Goal: Information Seeking & Learning: Learn about a topic

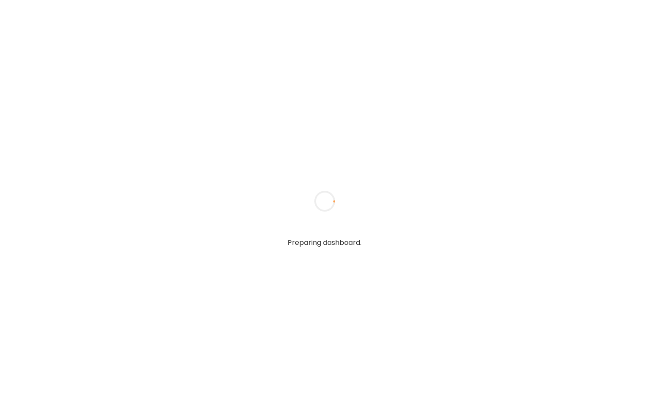
type input "*****"
type input "**********"
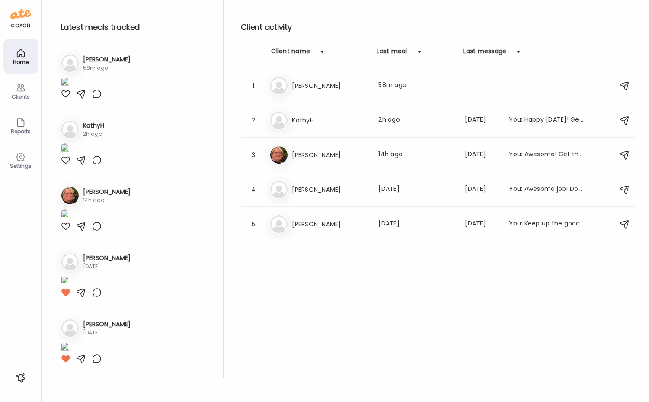
scroll to position [253, 0]
type input "**********"
click at [299, 128] on div "Ka KathyH Last meal: 2h ago Last message: 13d ago You: Happy Saturday! Get that…" at bounding box center [439, 120] width 340 height 19
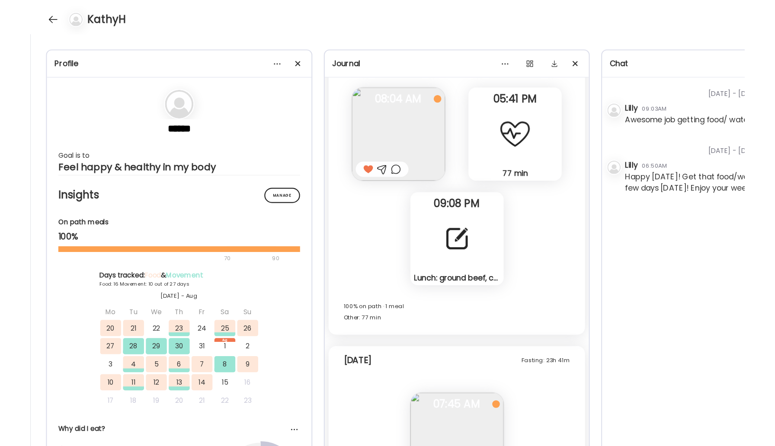
scroll to position [7802, 0]
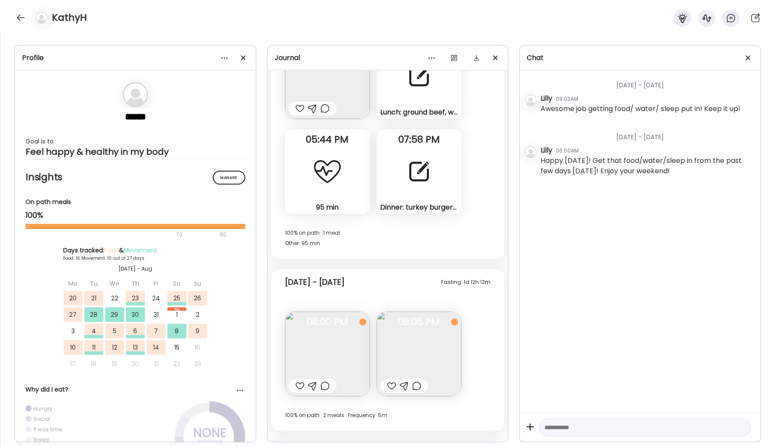
click at [350, 345] on img at bounding box center [327, 354] width 85 height 85
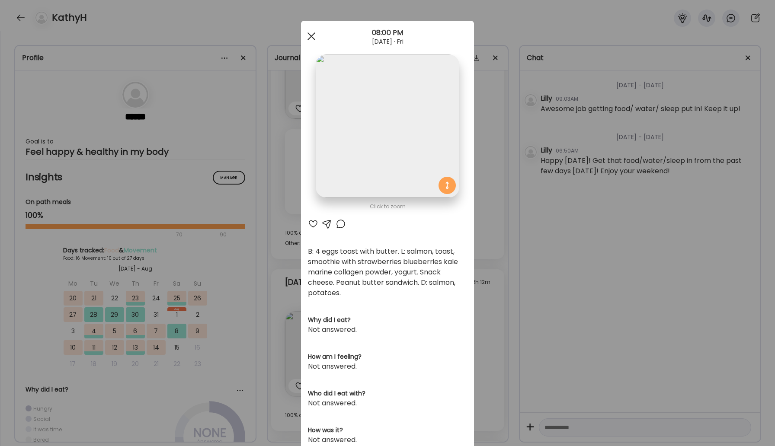
click at [310, 38] on span at bounding box center [311, 36] width 8 height 8
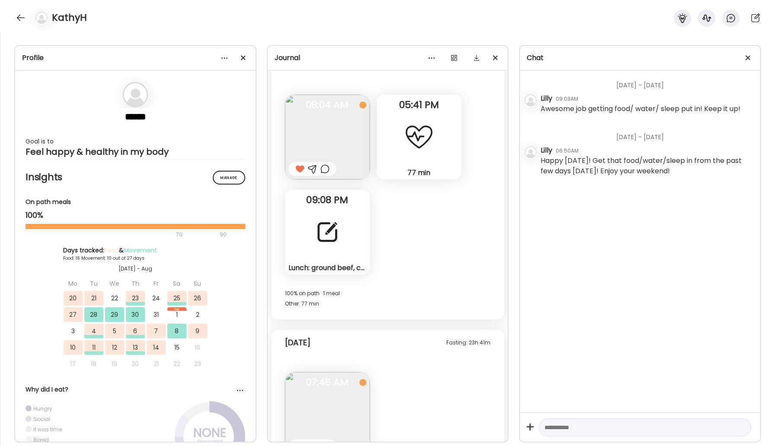
scroll to position [9546, 0]
click at [326, 233] on div at bounding box center [327, 233] width 31 height 31
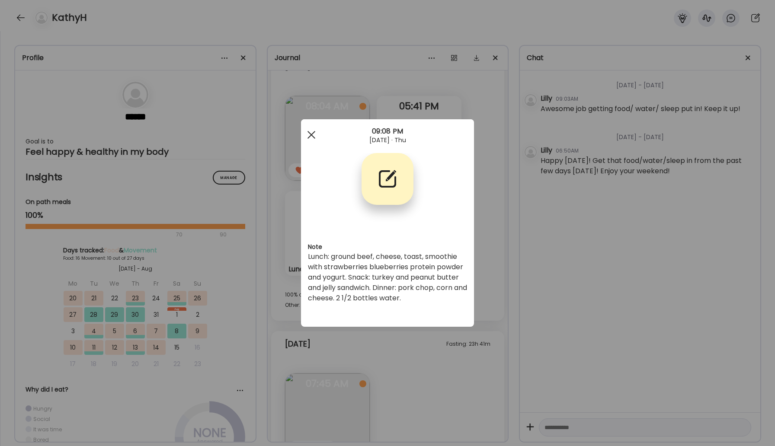
click at [306, 131] on div at bounding box center [311, 134] width 17 height 17
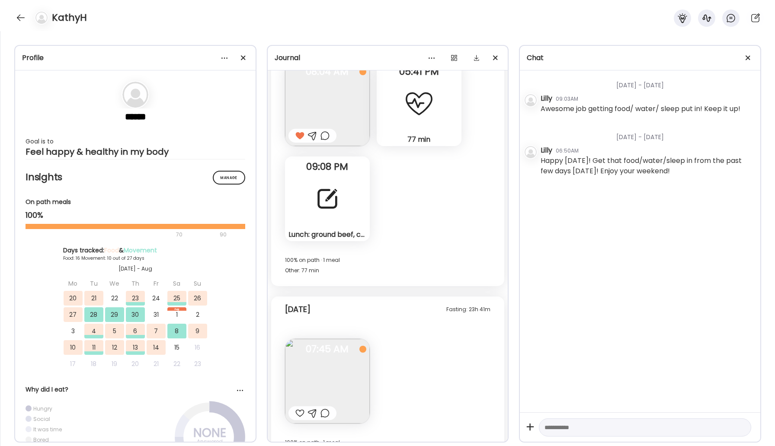
scroll to position [9601, 0]
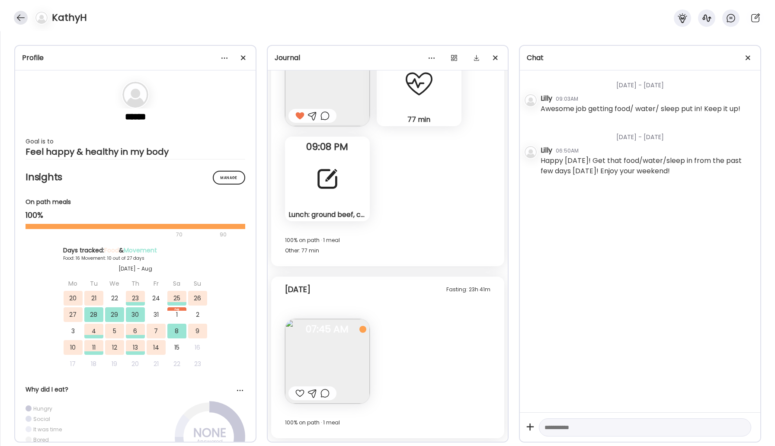
click at [19, 16] on div at bounding box center [21, 18] width 14 height 14
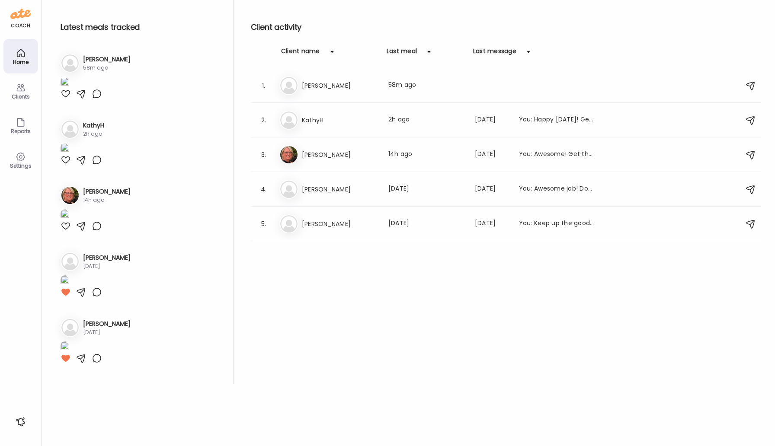
scroll to position [254, 0]
click at [322, 184] on h3 "[PERSON_NAME]" at bounding box center [340, 189] width 76 height 10
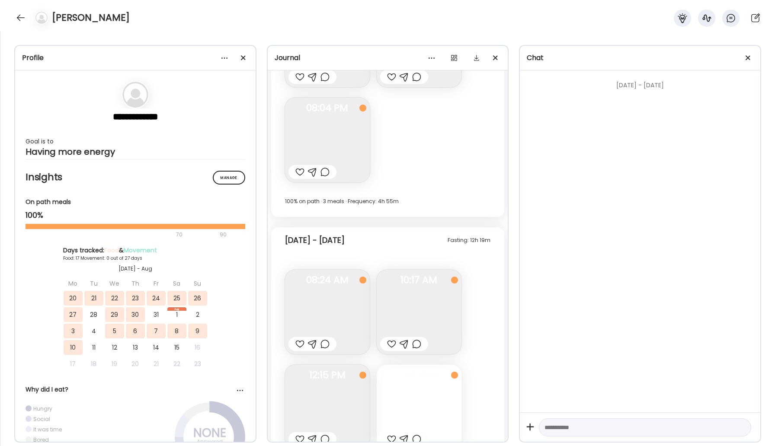
scroll to position [5828, 0]
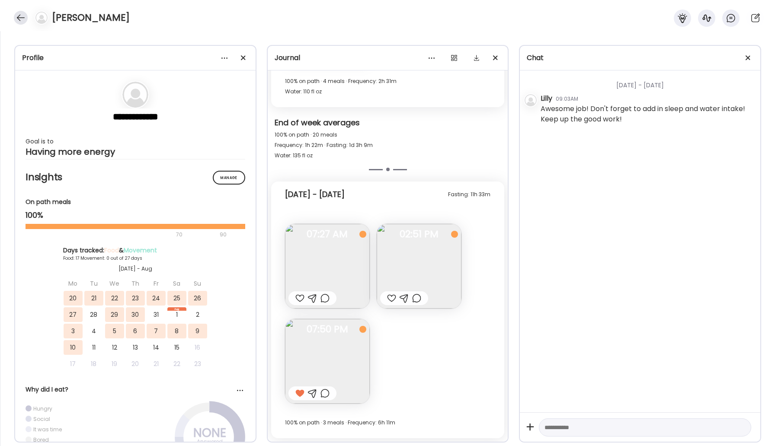
click at [16, 17] on div at bounding box center [21, 18] width 14 height 14
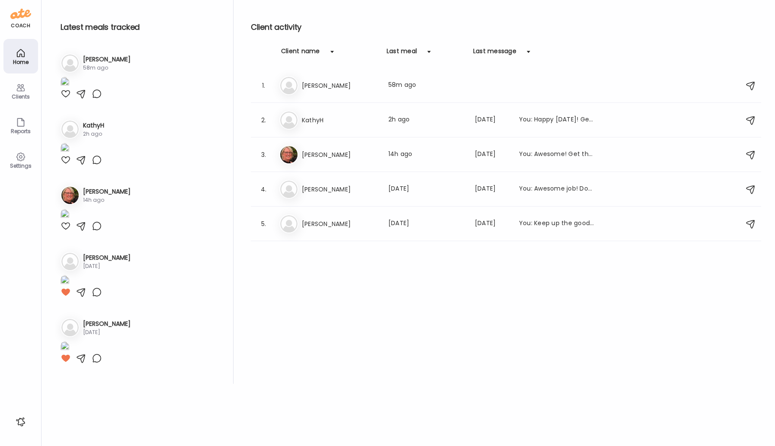
scroll to position [254, 0]
click at [307, 85] on h3 "[PERSON_NAME]" at bounding box center [340, 85] width 76 height 10
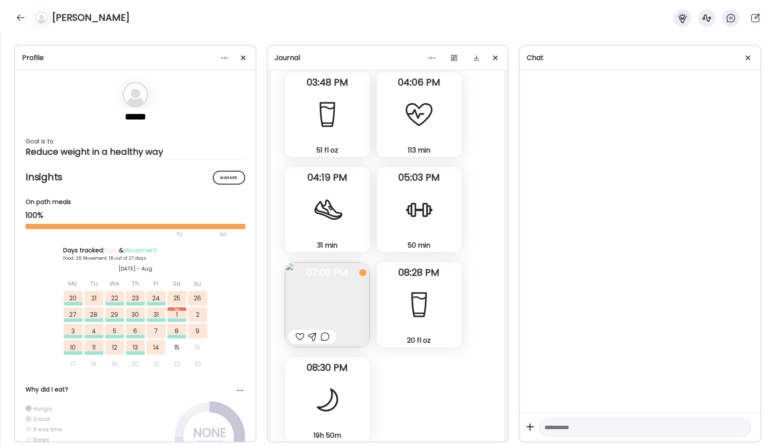
scroll to position [22055, 0]
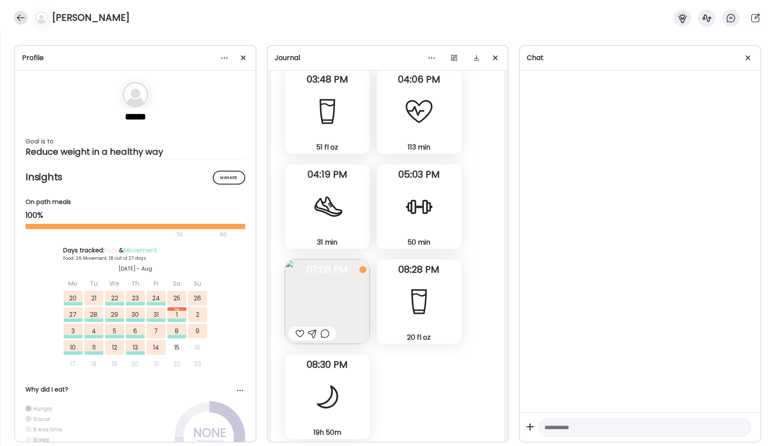
click at [24, 21] on div at bounding box center [21, 18] width 14 height 14
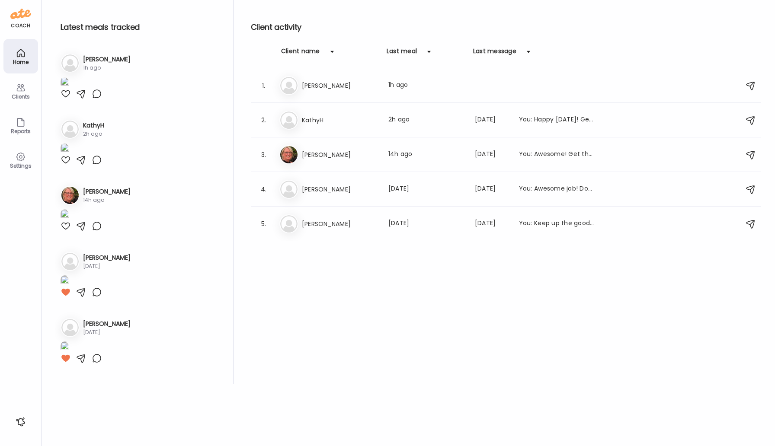
scroll to position [254, 0]
click at [306, 153] on h3 "[PERSON_NAME]" at bounding box center [340, 155] width 76 height 10
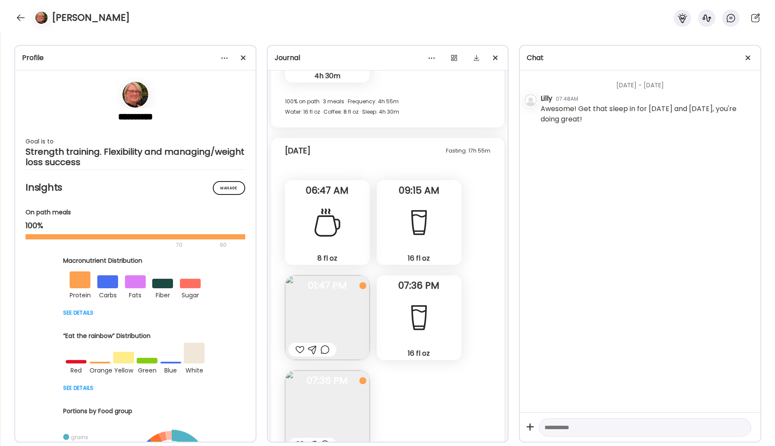
scroll to position [15024, 0]
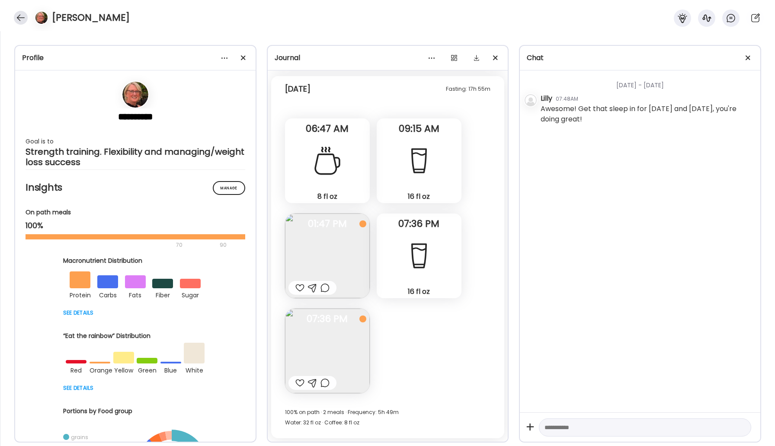
click at [17, 16] on div at bounding box center [21, 18] width 14 height 14
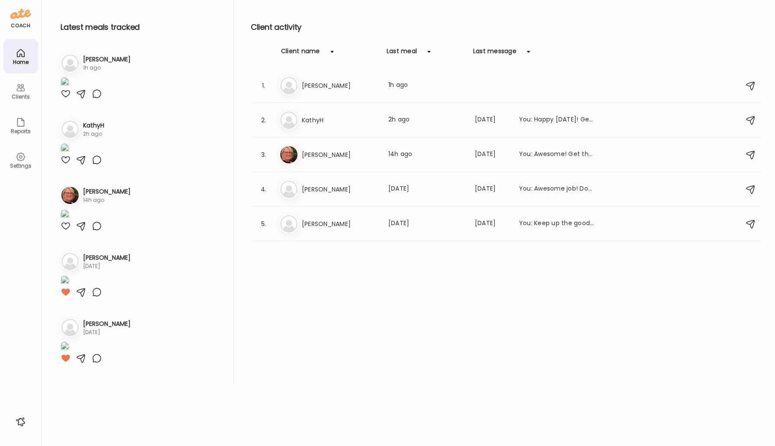
scroll to position [254, 0]
click at [310, 214] on div "Da DanielleSherman Last meal: 6d ago Last message: 2d ago You: Keep up the good…" at bounding box center [507, 223] width 456 height 19
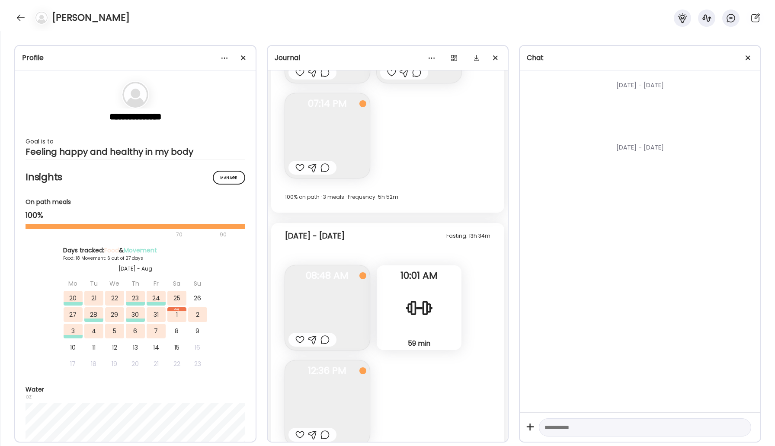
scroll to position [5842, 0]
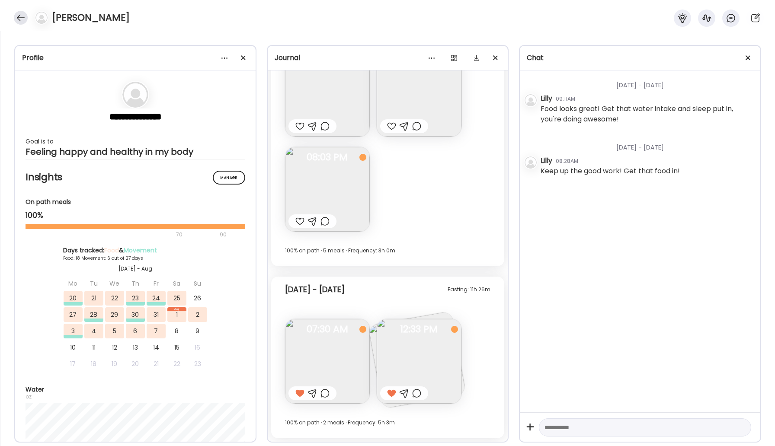
click at [16, 21] on div at bounding box center [21, 18] width 14 height 14
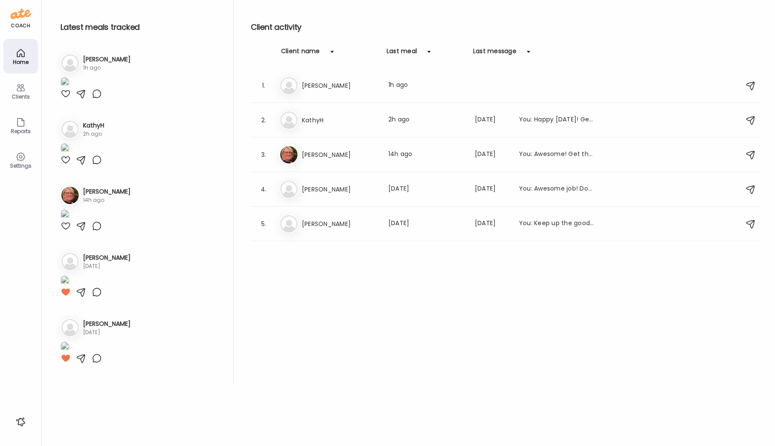
scroll to position [254, 0]
click at [307, 80] on div "Al Alexis Last meal: 1h ago" at bounding box center [507, 85] width 456 height 19
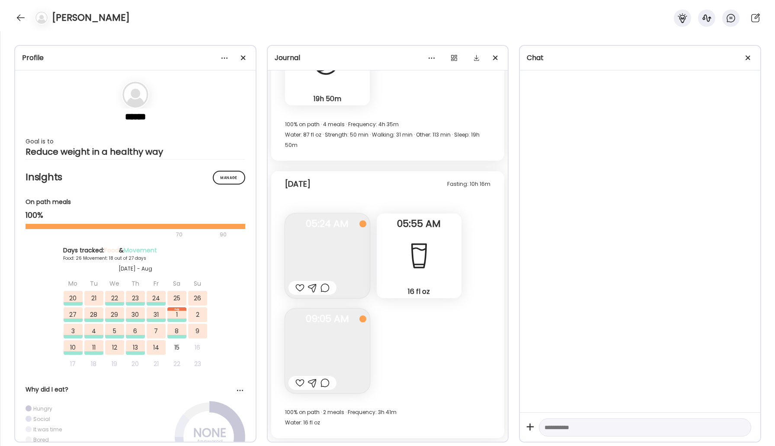
scroll to position [1344, 0]
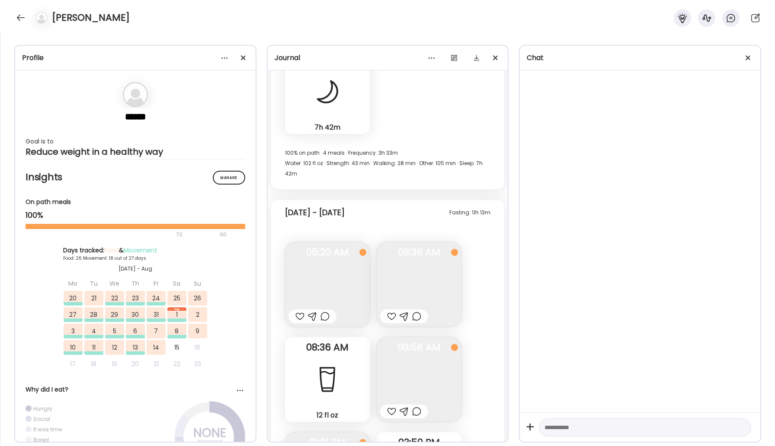
click at [474, 351] on div "Details Date Time" at bounding box center [560, 265] width 173 height 208
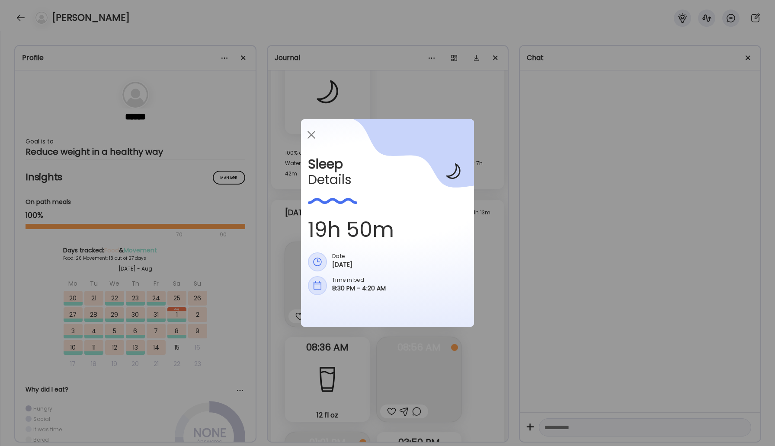
scroll to position [22074, 0]
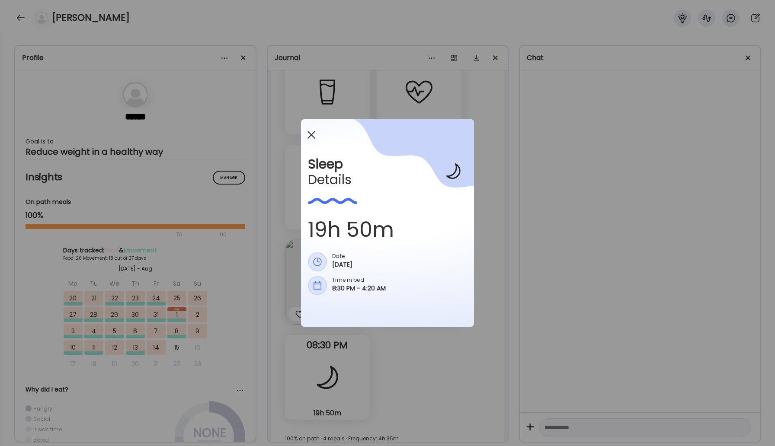
click at [312, 135] on span at bounding box center [311, 135] width 8 height 8
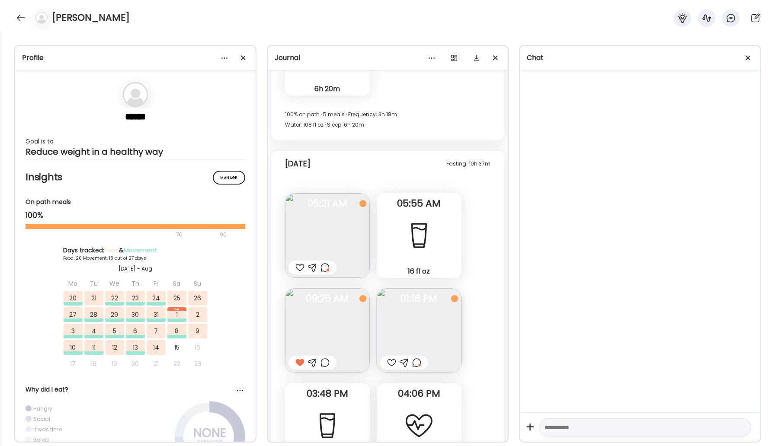
scroll to position [21514, 0]
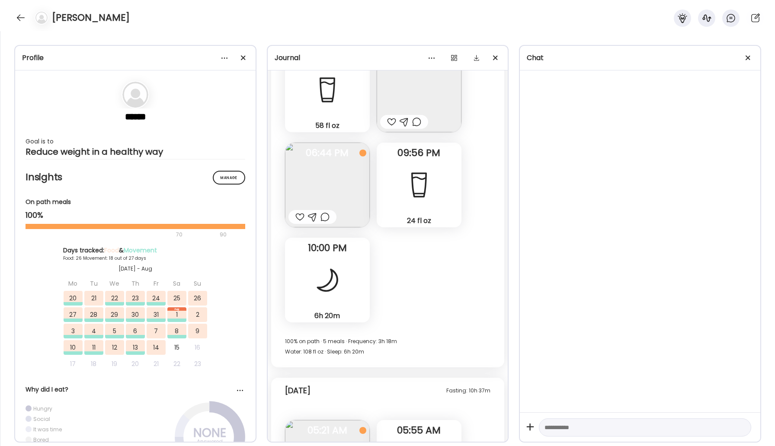
click at [350, 238] on div "6h 20m Sleep" at bounding box center [327, 280] width 85 height 85
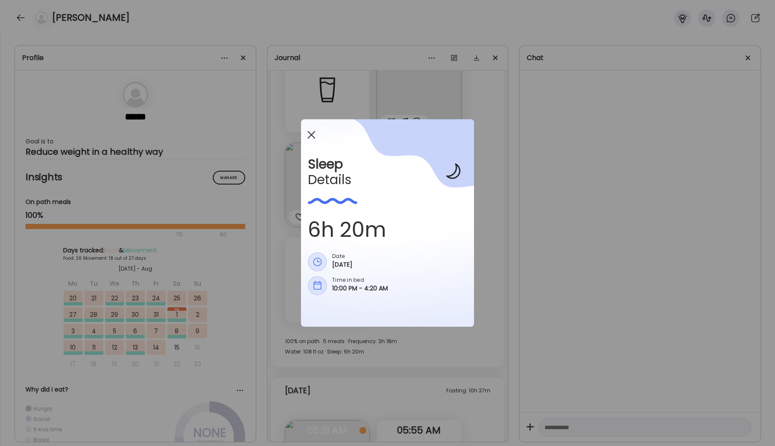
click at [311, 134] on span at bounding box center [311, 135] width 8 height 8
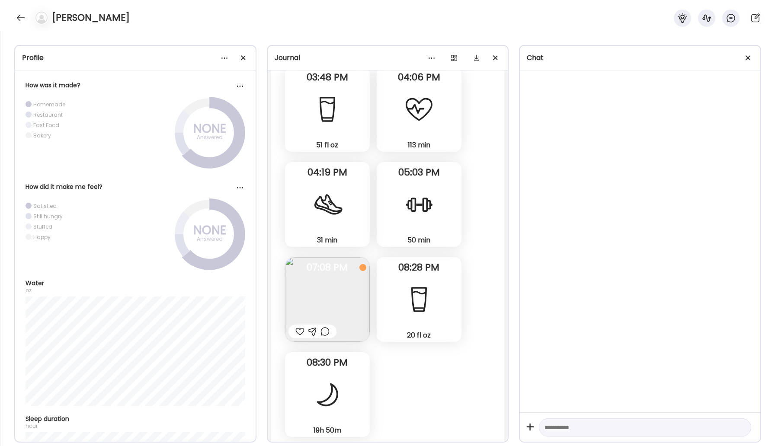
scroll to position [991, 0]
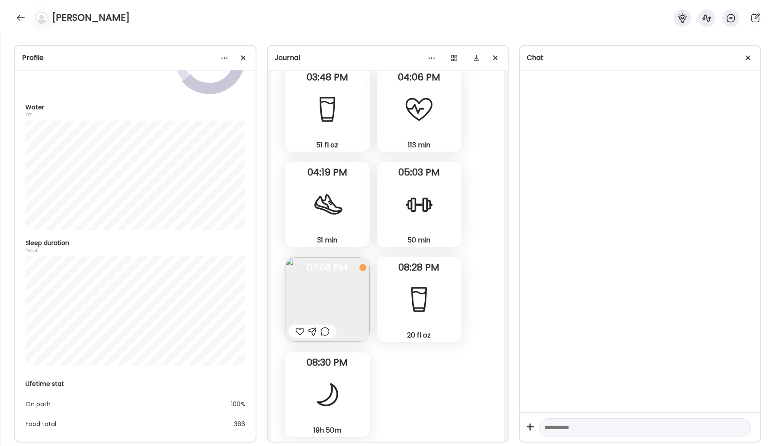
click at [353, 352] on div "19h 50m Sleep" at bounding box center [327, 394] width 85 height 85
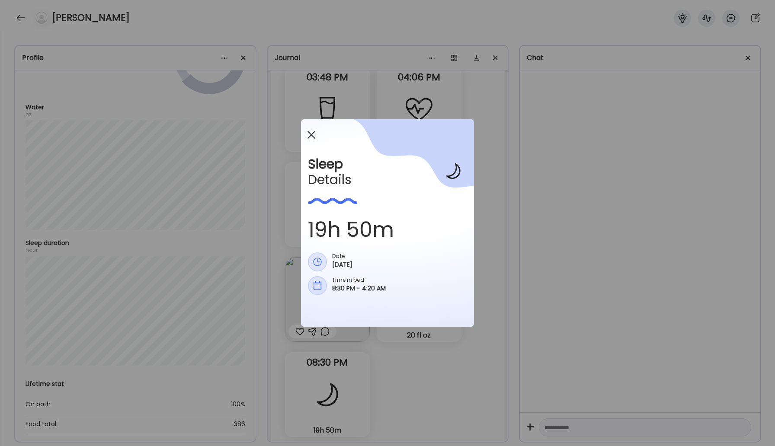
click at [312, 135] on span at bounding box center [311, 135] width 8 height 8
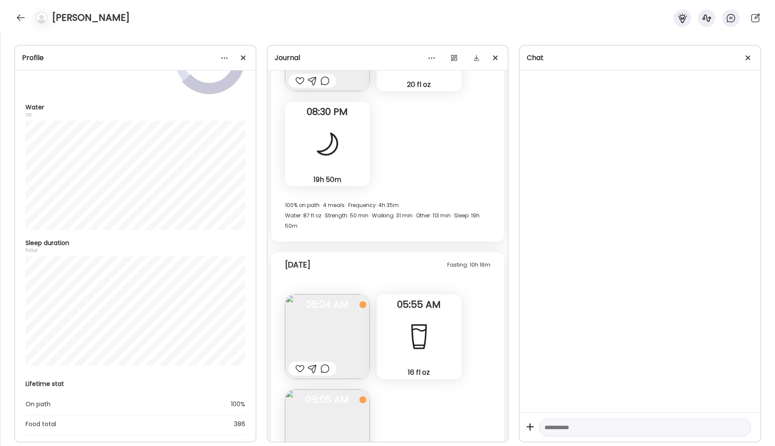
scroll to position [22326, 0]
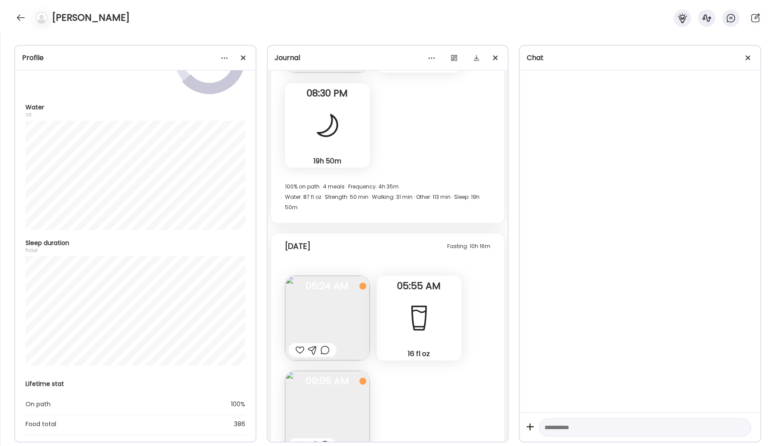
click at [316, 276] on img at bounding box center [327, 318] width 85 height 85
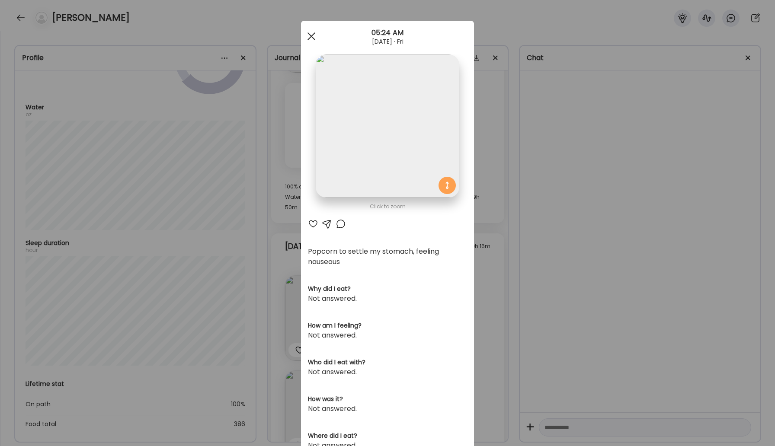
click at [315, 37] on div at bounding box center [311, 36] width 17 height 17
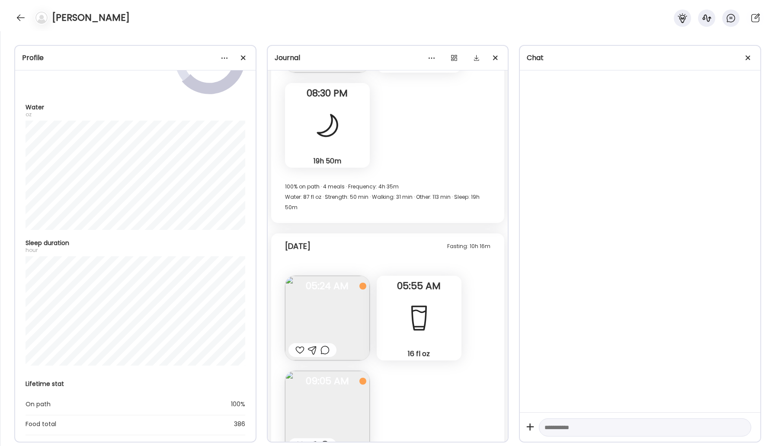
click at [299, 345] on div at bounding box center [299, 350] width 9 height 10
click at [304, 401] on div at bounding box center [312, 445] width 48 height 14
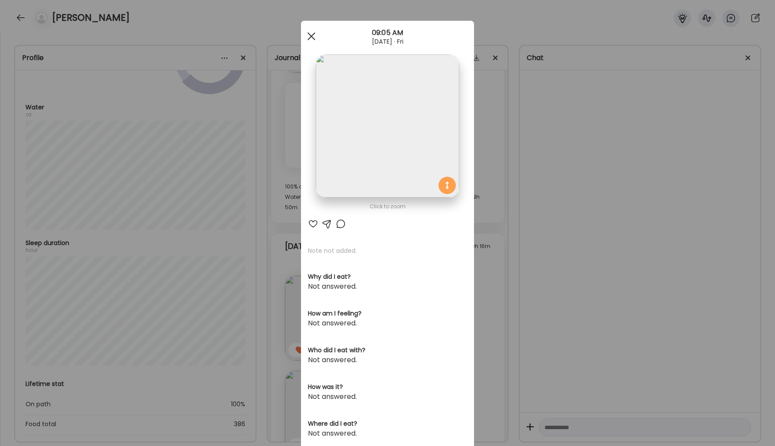
click at [314, 38] on div at bounding box center [311, 36] width 17 height 17
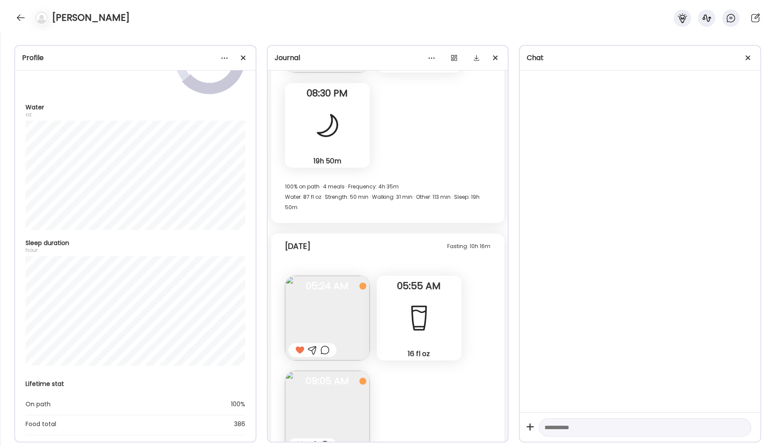
click at [295, 401] on div at bounding box center [299, 445] width 9 height 10
click at [20, 19] on div at bounding box center [21, 18] width 14 height 14
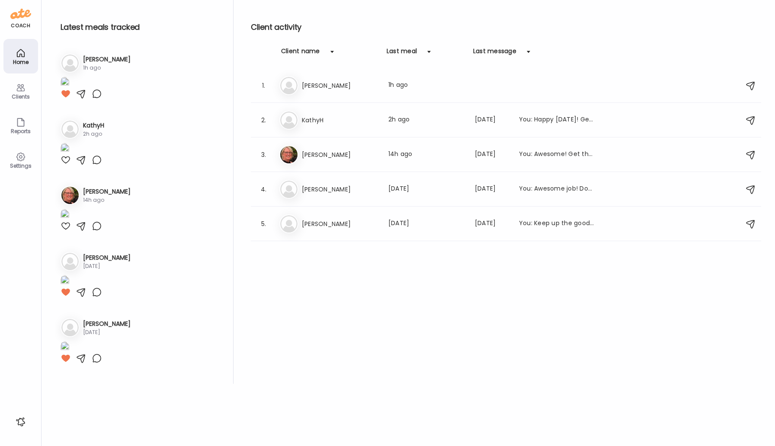
scroll to position [512, 0]
click at [338, 157] on h3 "[PERSON_NAME]" at bounding box center [340, 155] width 76 height 10
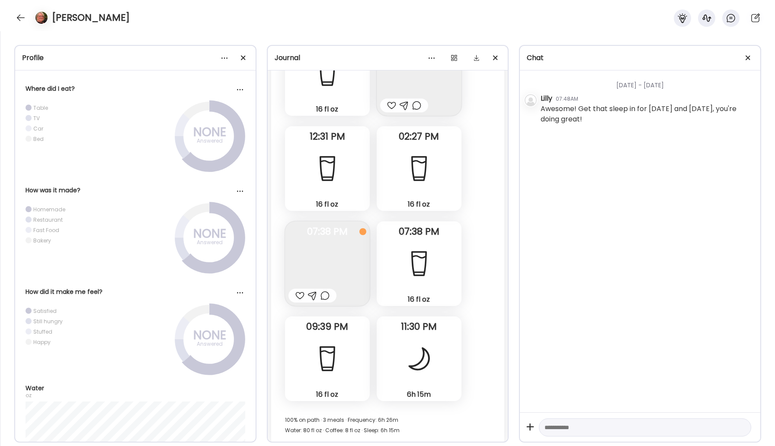
scroll to position [15024, 0]
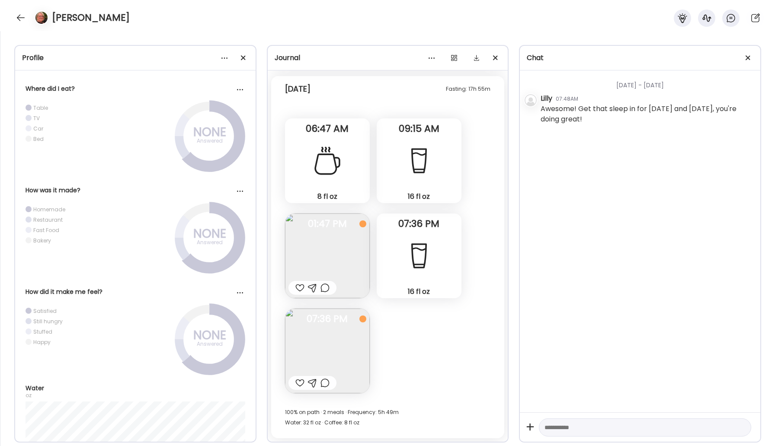
click at [342, 341] on img at bounding box center [327, 351] width 85 height 85
click at [400, 140] on div "Aug 15, 2025 · Fri" at bounding box center [387, 143] width 173 height 7
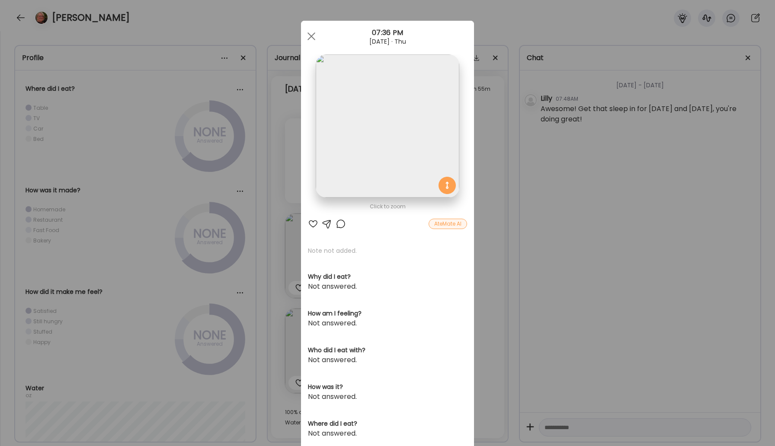
click at [447, 227] on div "AteMate AI" at bounding box center [447, 224] width 38 height 10
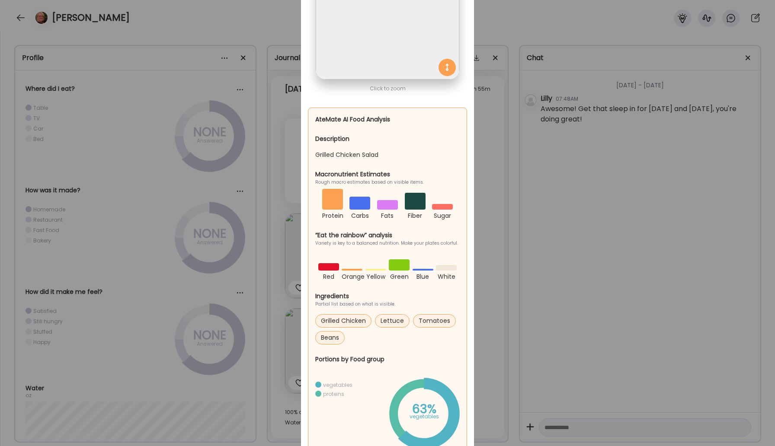
scroll to position [0, 0]
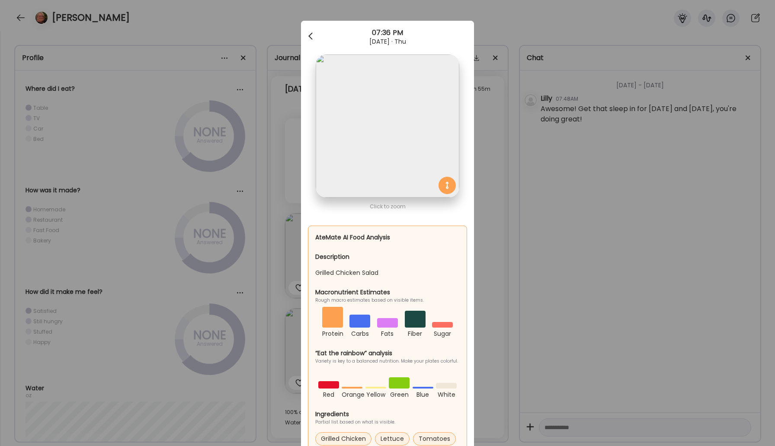
click at [313, 38] on div at bounding box center [311, 36] width 17 height 17
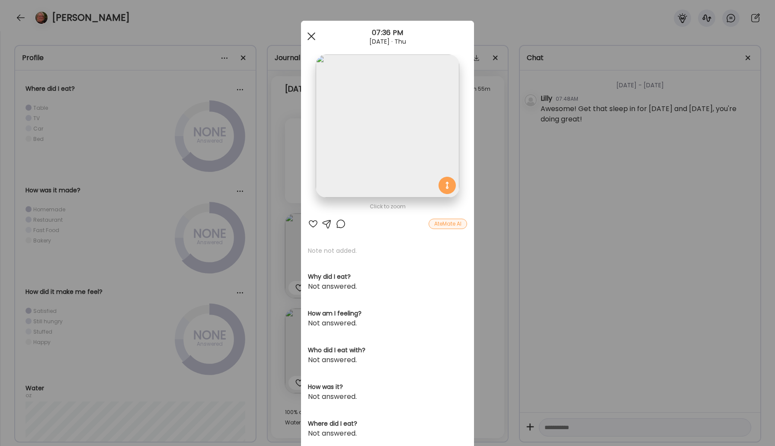
click at [312, 31] on div at bounding box center [311, 36] width 17 height 17
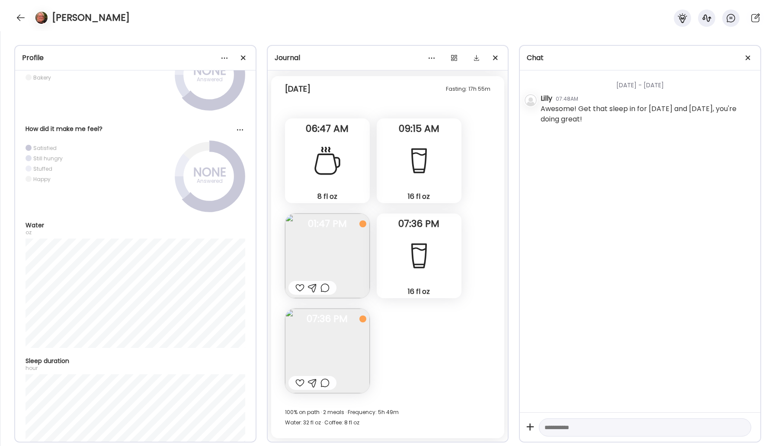
scroll to position [1258, 0]
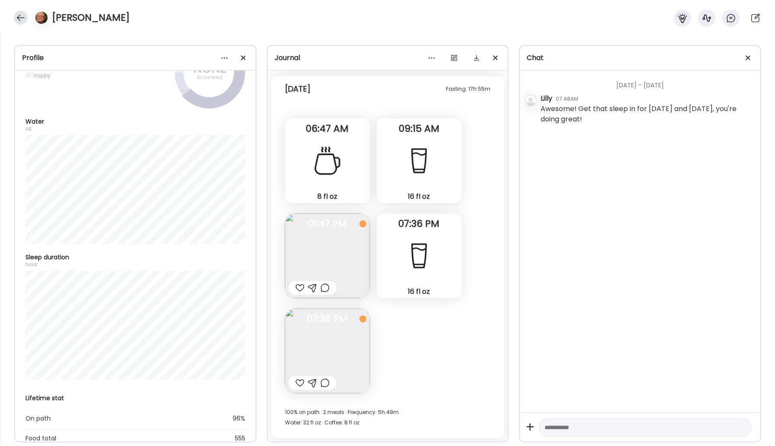
click at [17, 19] on div at bounding box center [21, 18] width 14 height 14
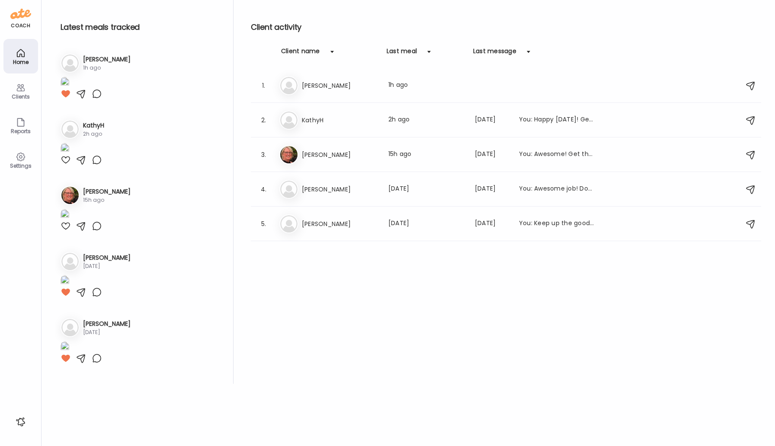
scroll to position [512, 0]
